Goal: Task Accomplishment & Management: Complete application form

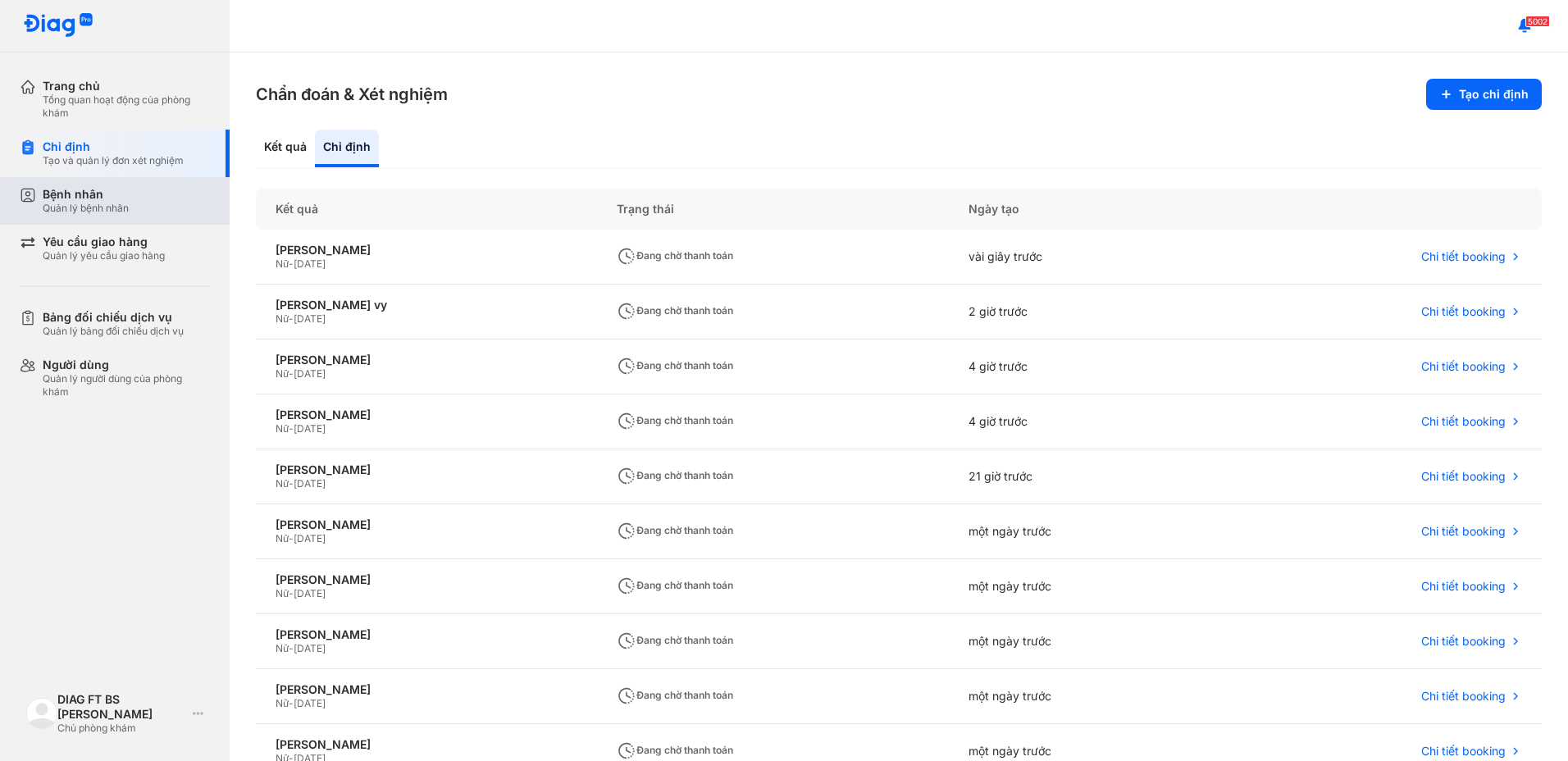
click at [67, 205] on div "Quản lý bệnh nhân" at bounding box center [86, 208] width 87 height 13
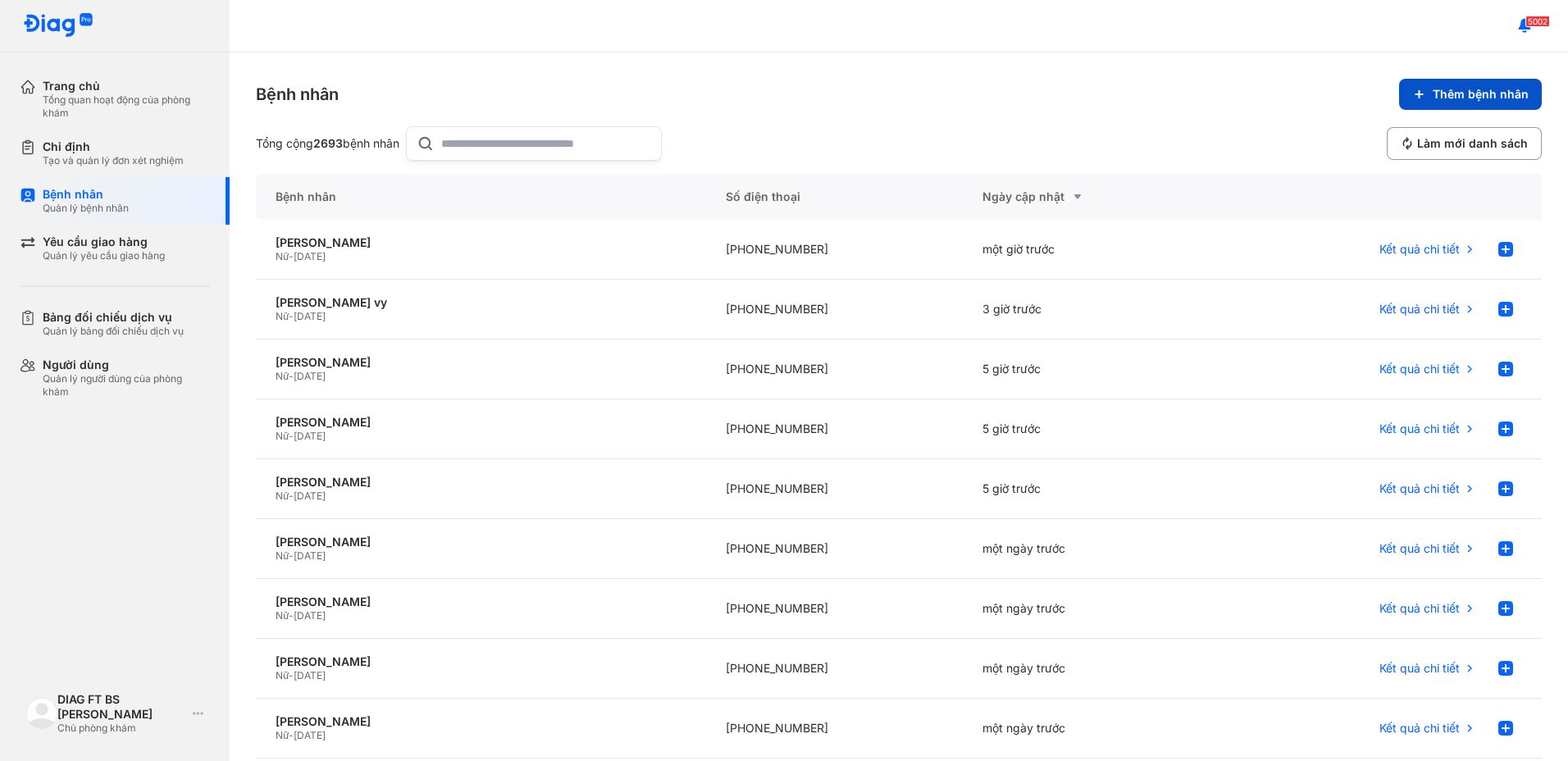
click at [1481, 94] on span "Thêm bệnh nhân" at bounding box center [1481, 94] width 96 height 15
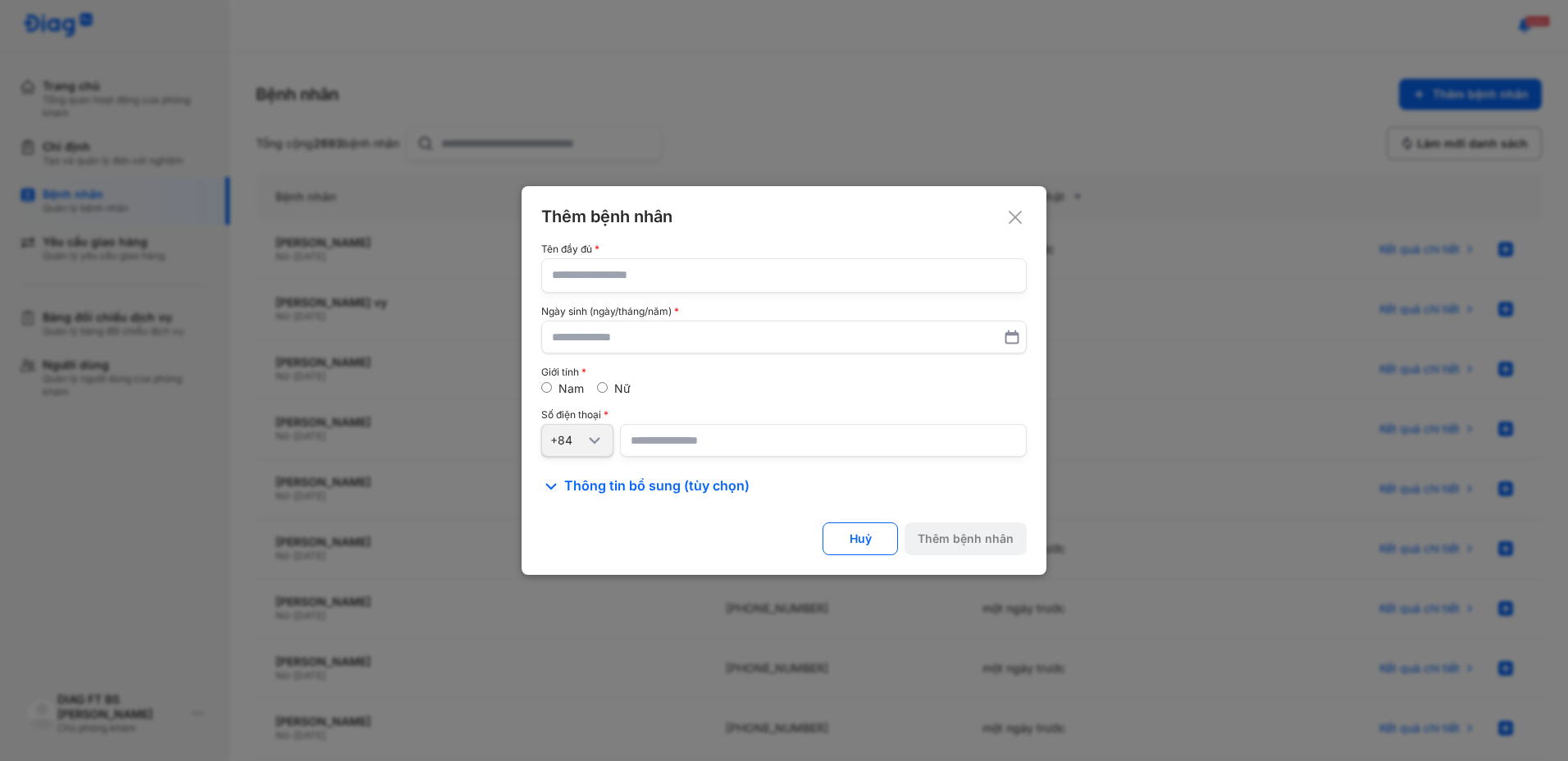
click at [650, 279] on input "text" at bounding box center [784, 275] width 464 height 33
type input "**********"
click at [718, 334] on input "text" at bounding box center [784, 337] width 464 height 29
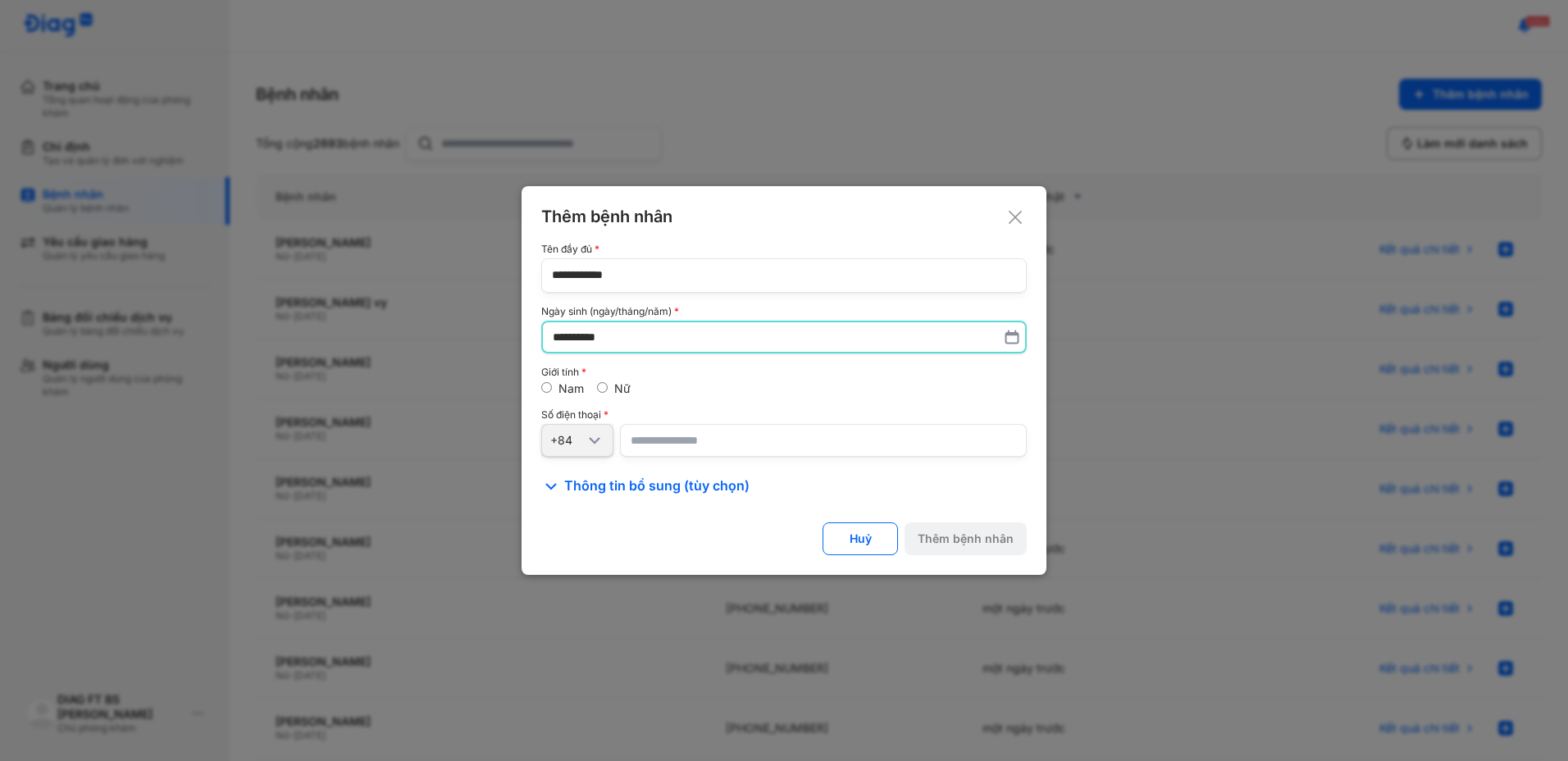
type input "**********"
click at [592, 386] on div "Nam Nữ" at bounding box center [784, 389] width 485 height 15
click at [710, 448] on input "number" at bounding box center [823, 440] width 407 height 33
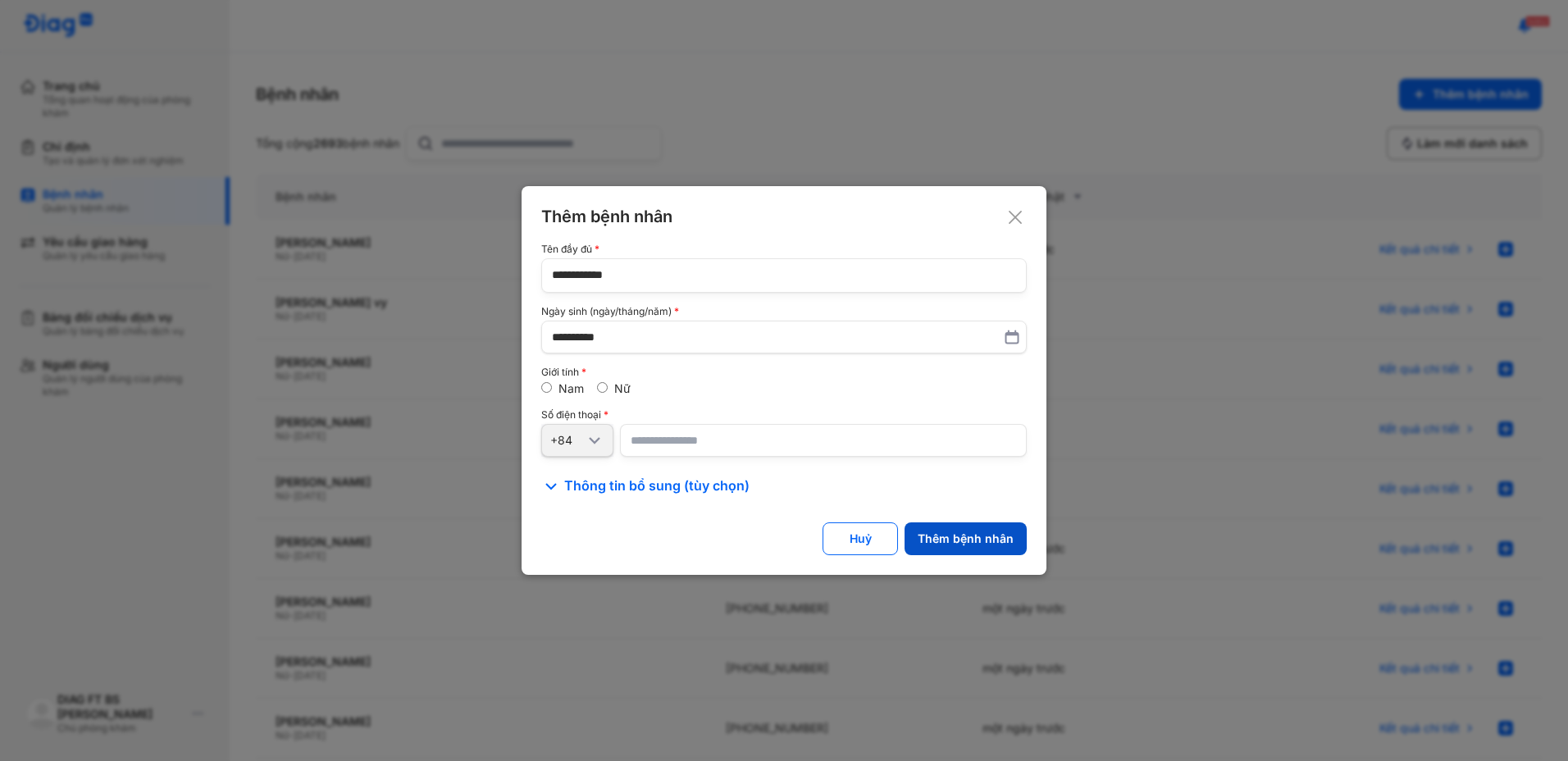
type input "**********"
click at [969, 540] on div "Thêm bệnh nhân" at bounding box center [966, 539] width 96 height 15
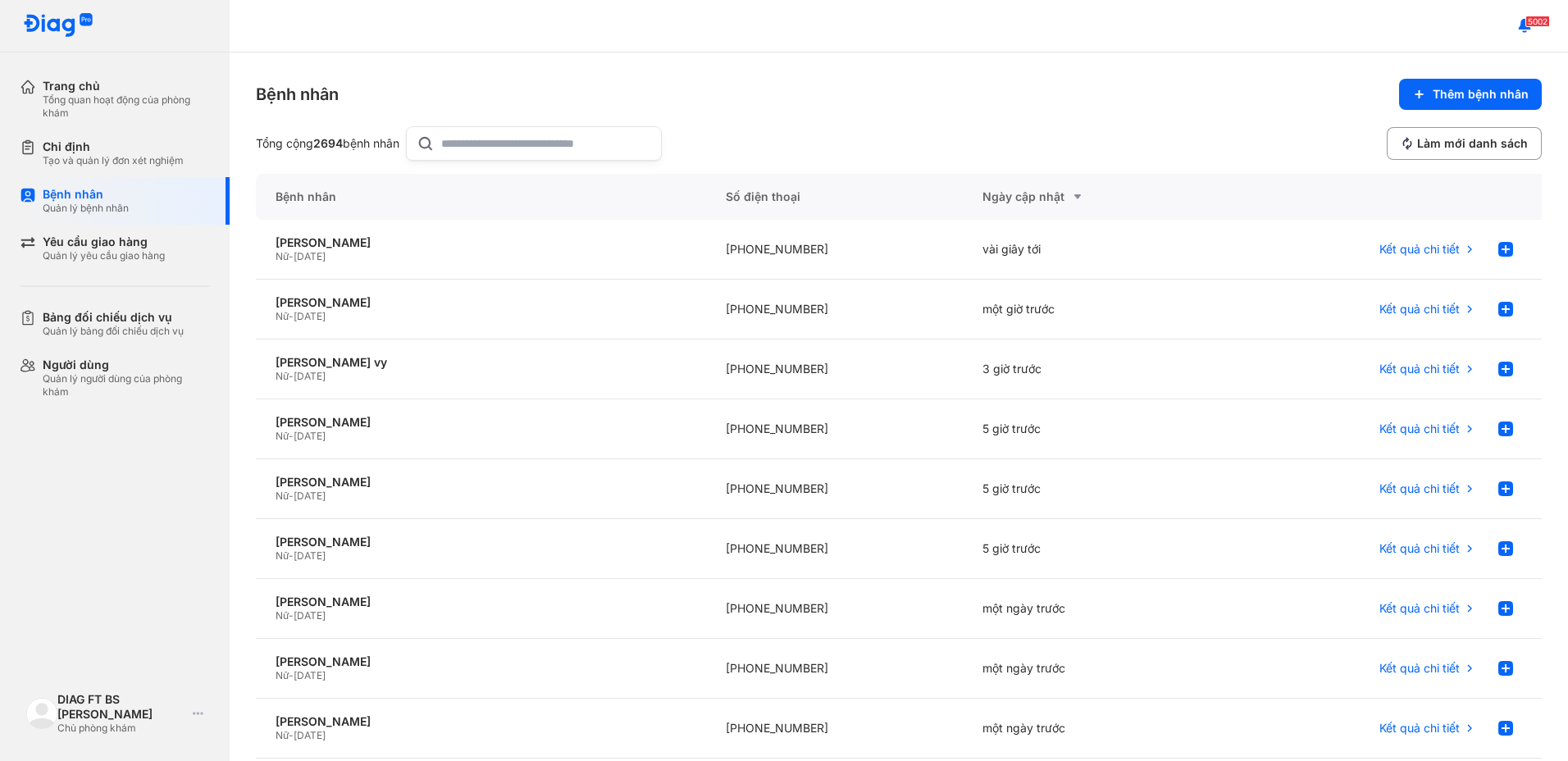
click at [1173, 100] on div "Bệnh nhân Thêm bệnh nhân" at bounding box center [899, 94] width 1285 height 31
click at [1498, 252] on use at bounding box center [1505, 250] width 15 height 15
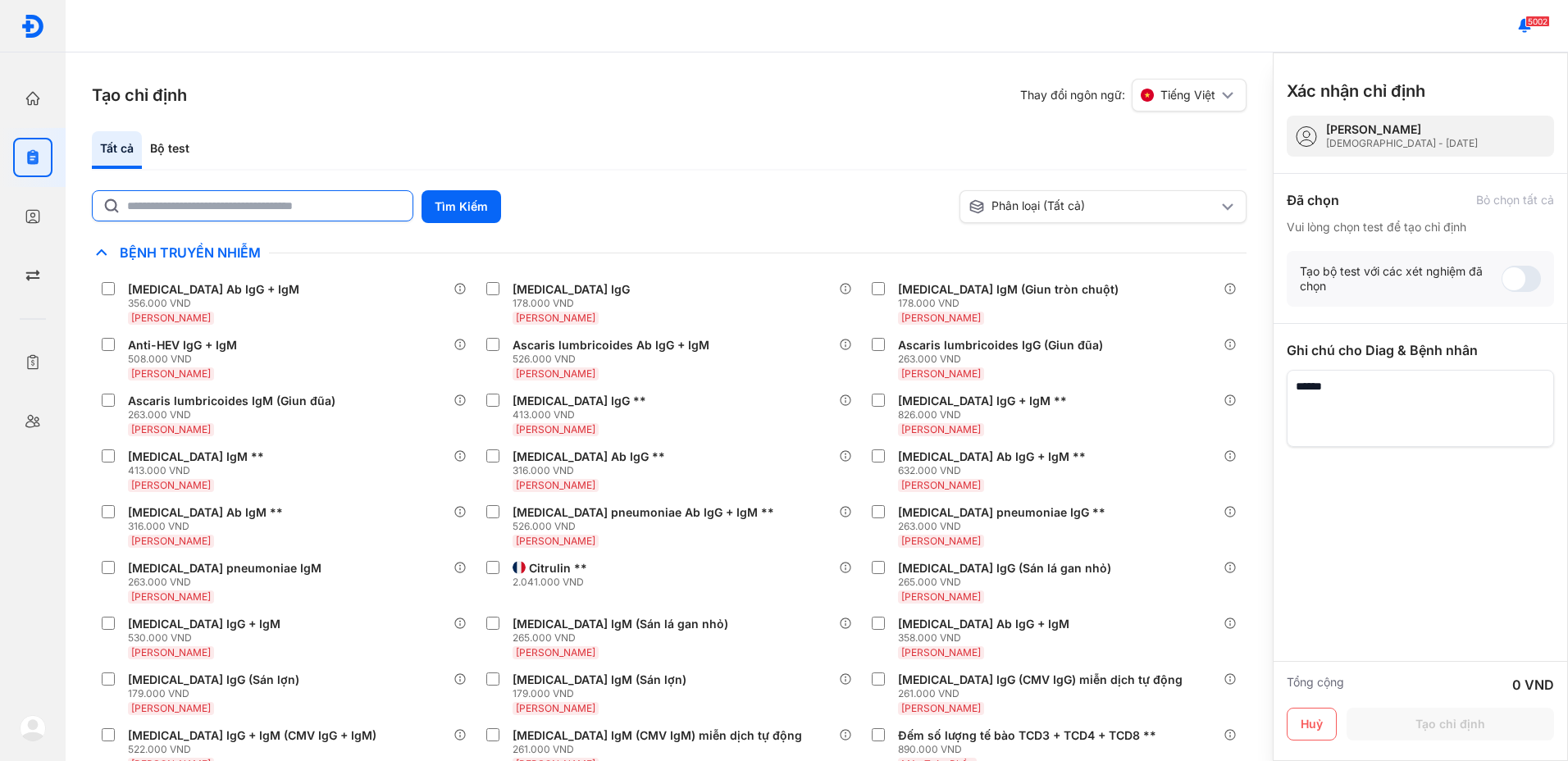
click at [311, 210] on input "text" at bounding box center [264, 206] width 275 height 29
click at [251, 210] on input "text" at bounding box center [264, 206] width 273 height 29
type input "***"
click at [483, 218] on button "Tìm Kiếm" at bounding box center [461, 207] width 79 height 33
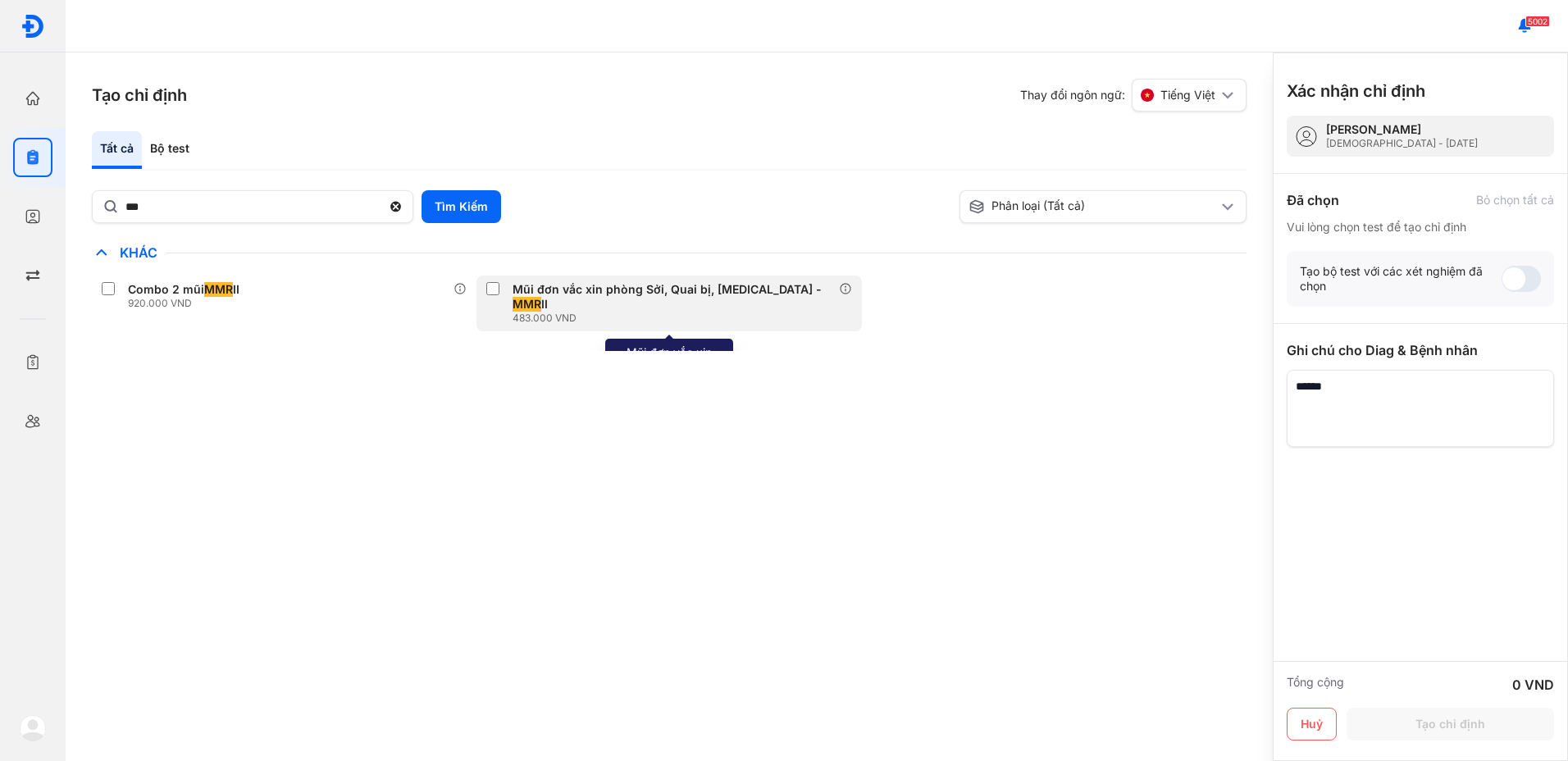
click at [561, 311] on div "483.000 VND" at bounding box center [676, 318] width 326 height 13
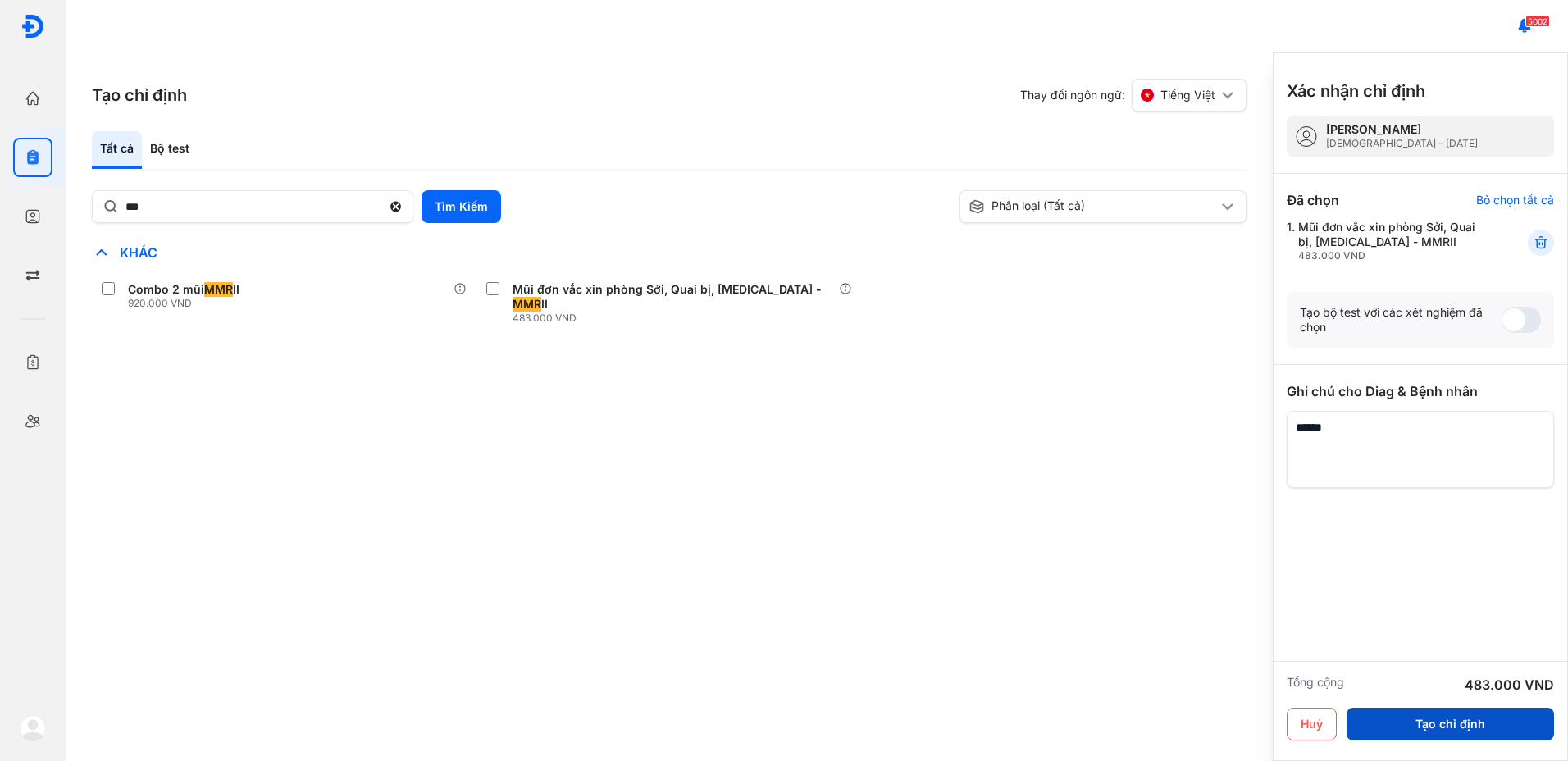
click at [1432, 727] on button "Tạo chỉ định" at bounding box center [1449, 725] width 207 height 33
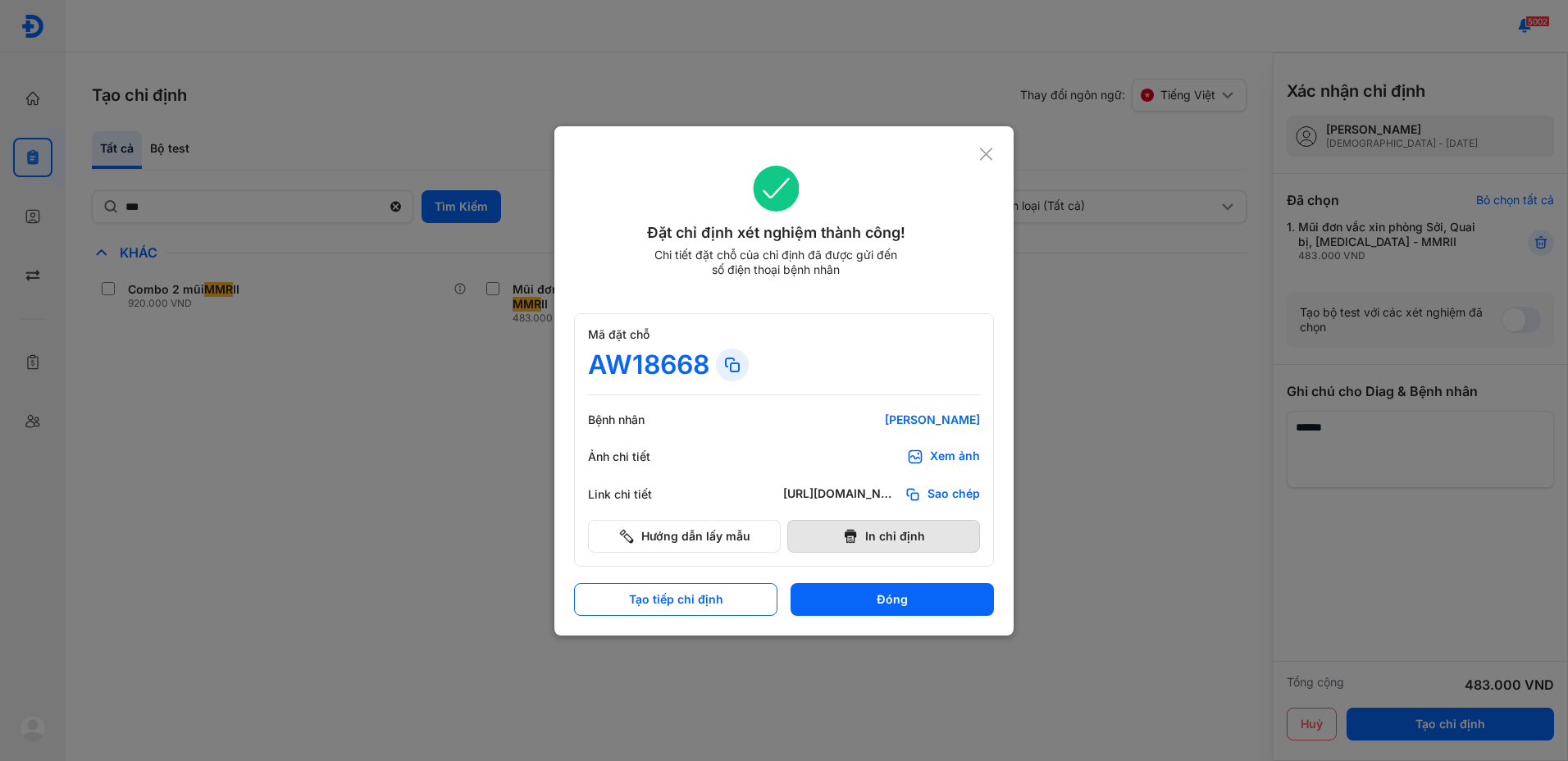
click at [885, 536] on button "In chỉ định" at bounding box center [883, 537] width 192 height 33
drag, startPoint x: 897, startPoint y: 608, endPoint x: 484, endPoint y: 746, distance: 435.4
click at [896, 608] on button "Đóng" at bounding box center [892, 600] width 203 height 33
